Goal: Book appointment/travel/reservation

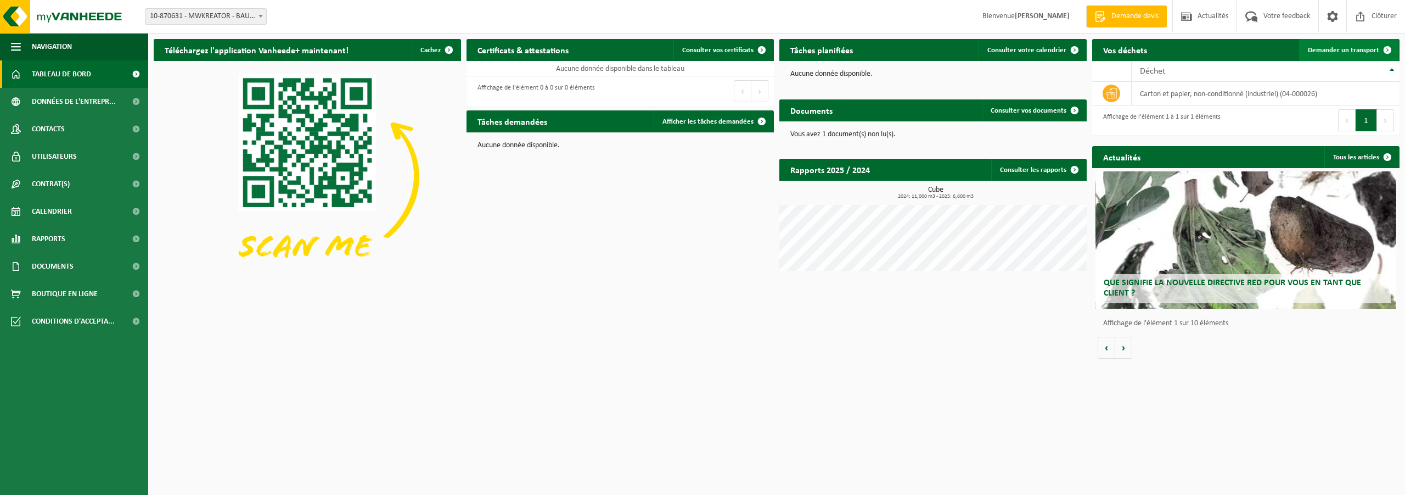
click at [1323, 51] on span "Demander un transport" at bounding box center [1343, 50] width 71 height 7
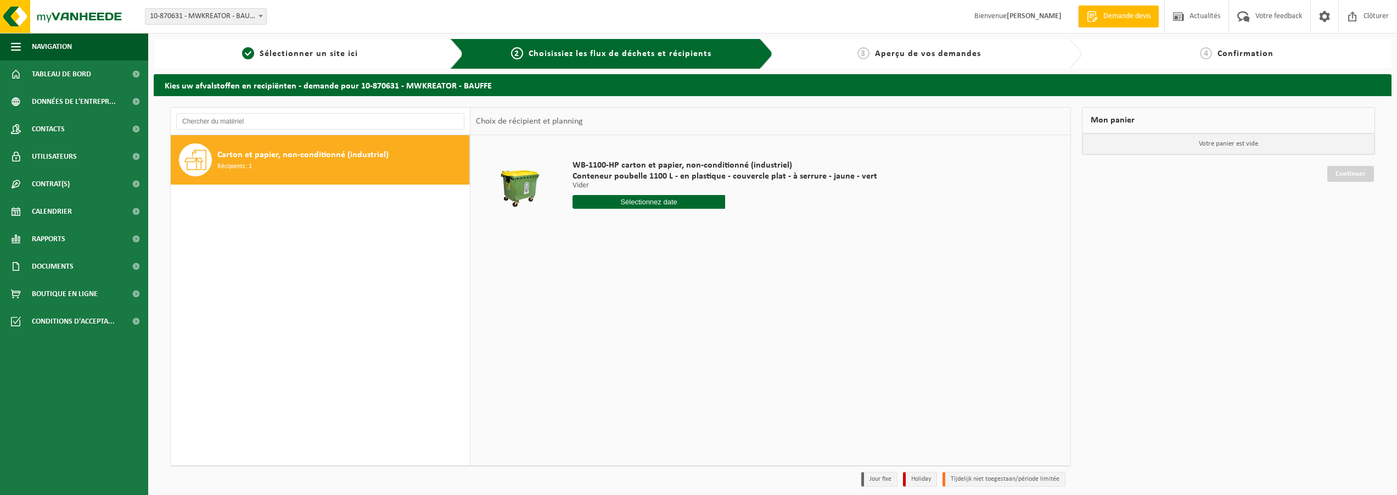
click at [630, 198] on input "text" at bounding box center [649, 202] width 153 height 14
click at [602, 279] on div "9" at bounding box center [601, 282] width 19 height 18
type input "à partir de [DATE]"
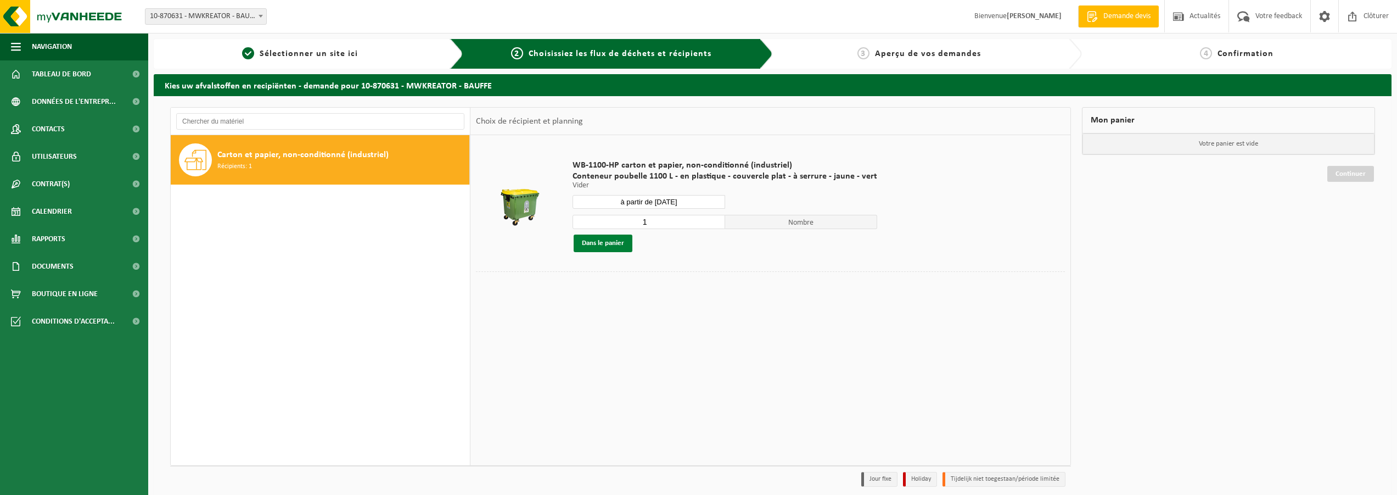
click at [594, 239] on button "Dans le panier" at bounding box center [603, 243] width 59 height 18
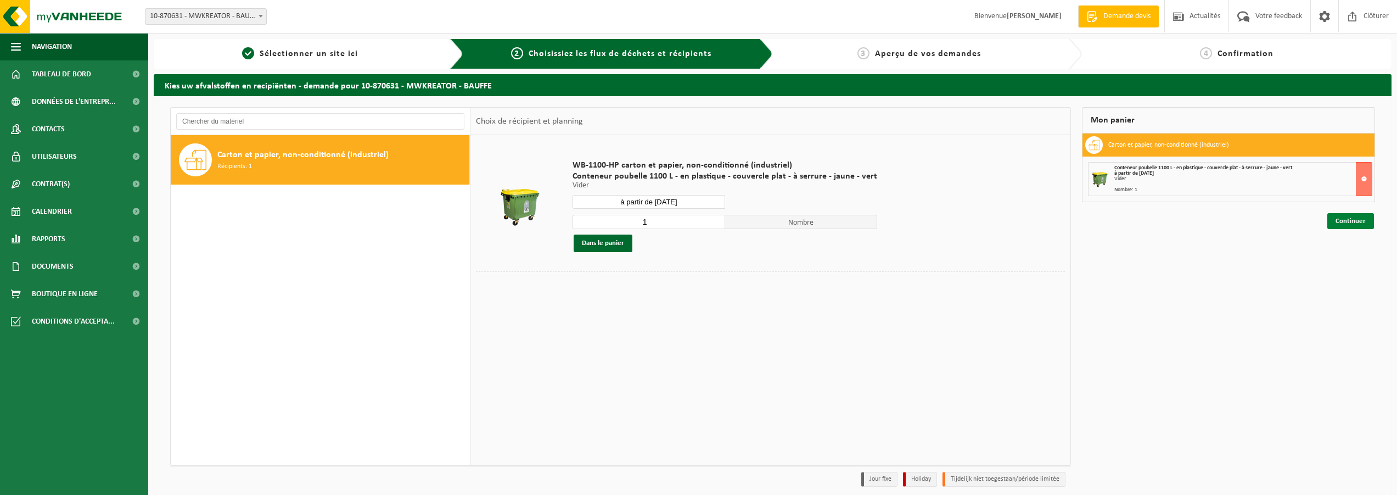
click at [1359, 225] on link "Continuer" at bounding box center [1350, 221] width 47 height 16
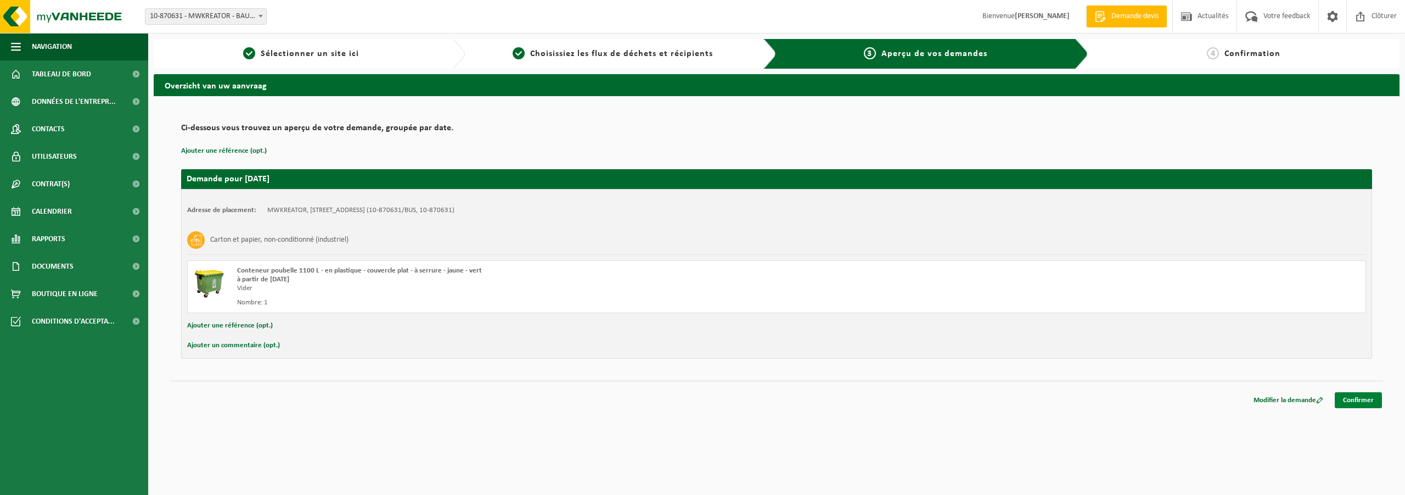
click at [1372, 402] on link "Confirmer" at bounding box center [1358, 400] width 47 height 16
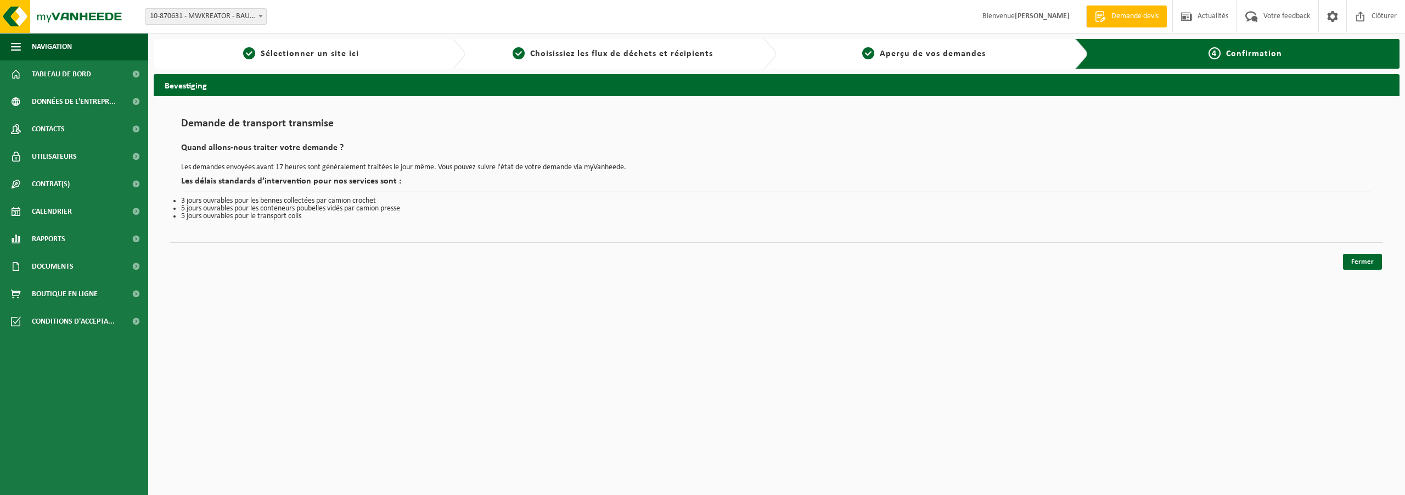
click at [1361, 251] on div "Fermer" at bounding box center [776, 248] width 1213 height 12
